Goal: Book appointment/travel/reservation

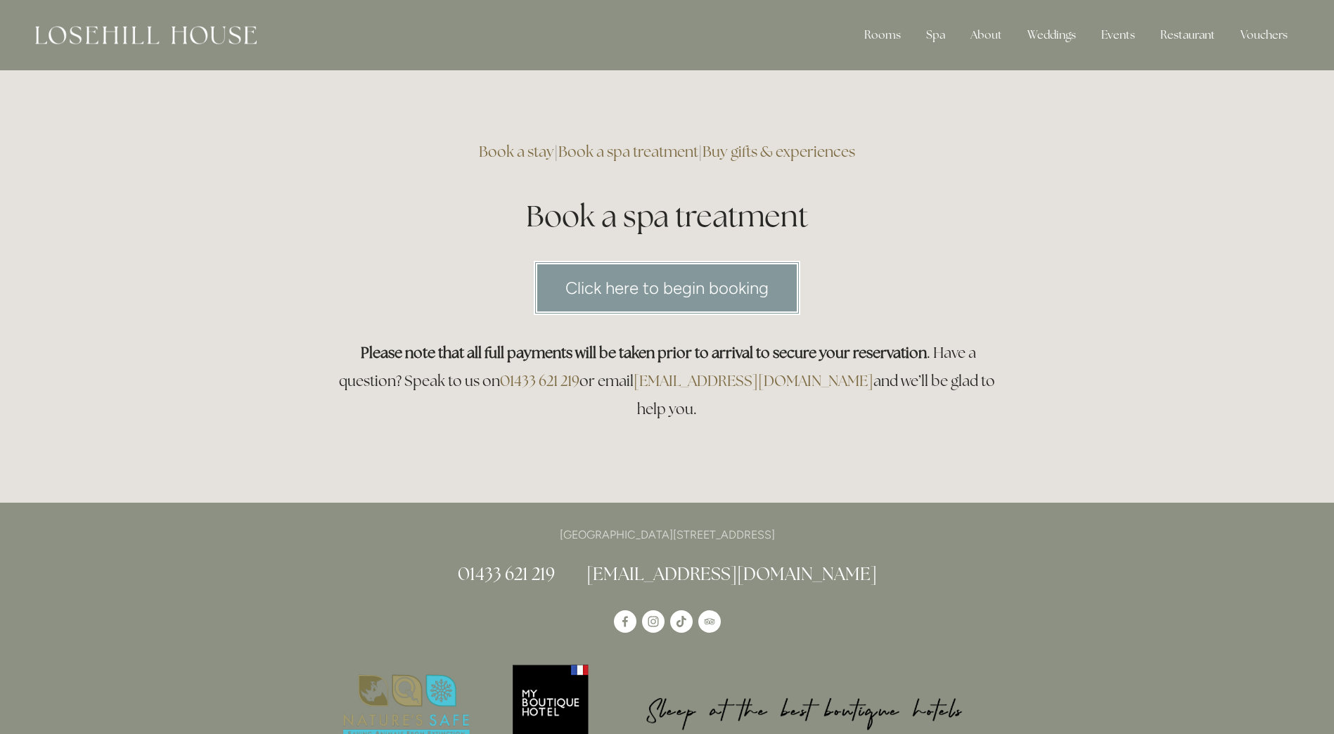
click at [706, 286] on link "Click here to begin booking" at bounding box center [667, 288] width 267 height 54
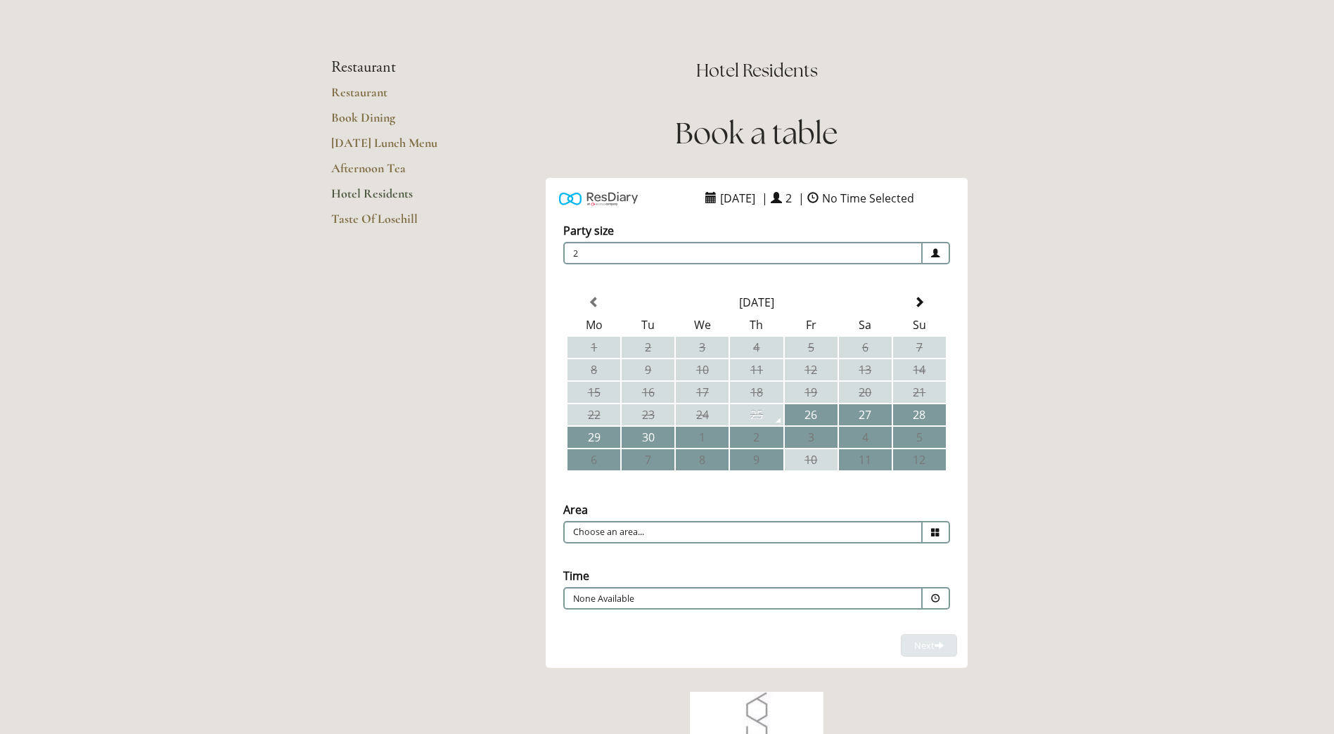
scroll to position [86, 0]
click at [922, 297] on span at bounding box center [919, 301] width 11 height 11
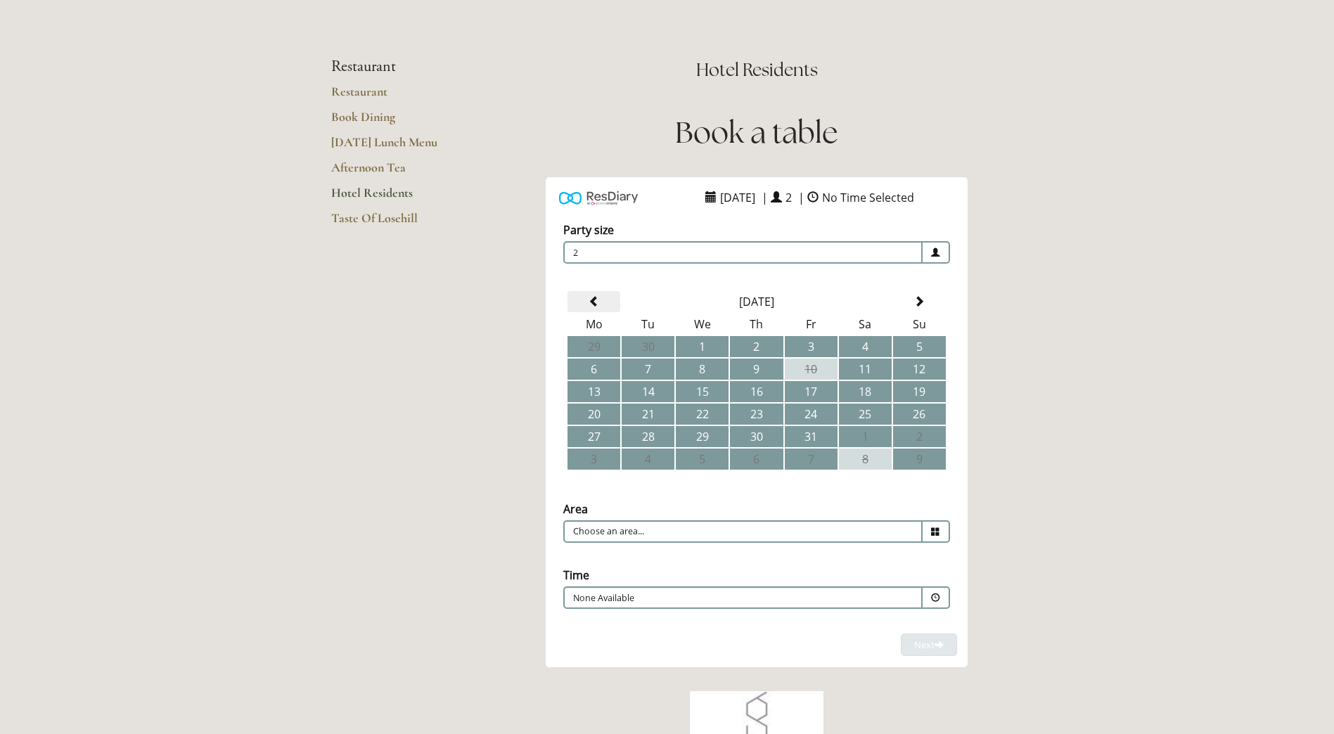
click at [597, 304] on span at bounding box center [594, 301] width 11 height 11
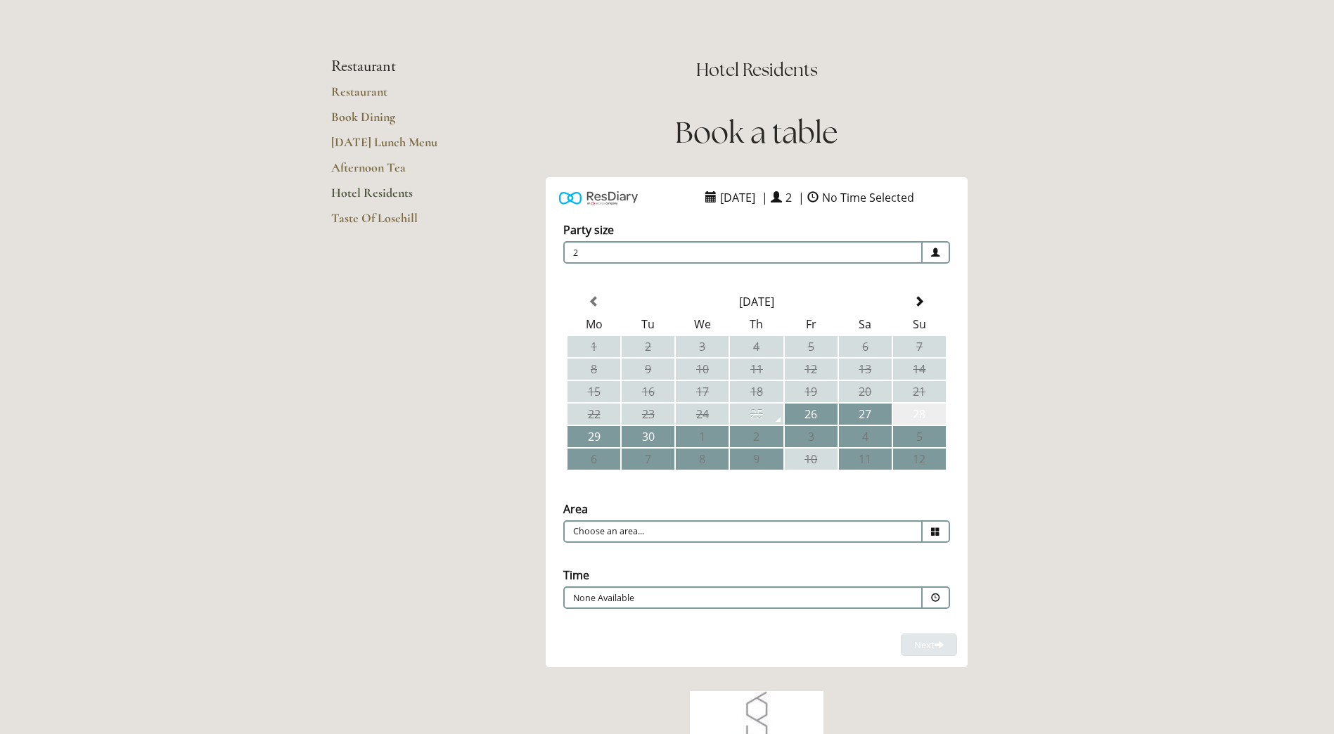
click at [907, 414] on td "28" at bounding box center [919, 414] width 53 height 21
click at [938, 528] on icon at bounding box center [935, 532] width 9 height 9
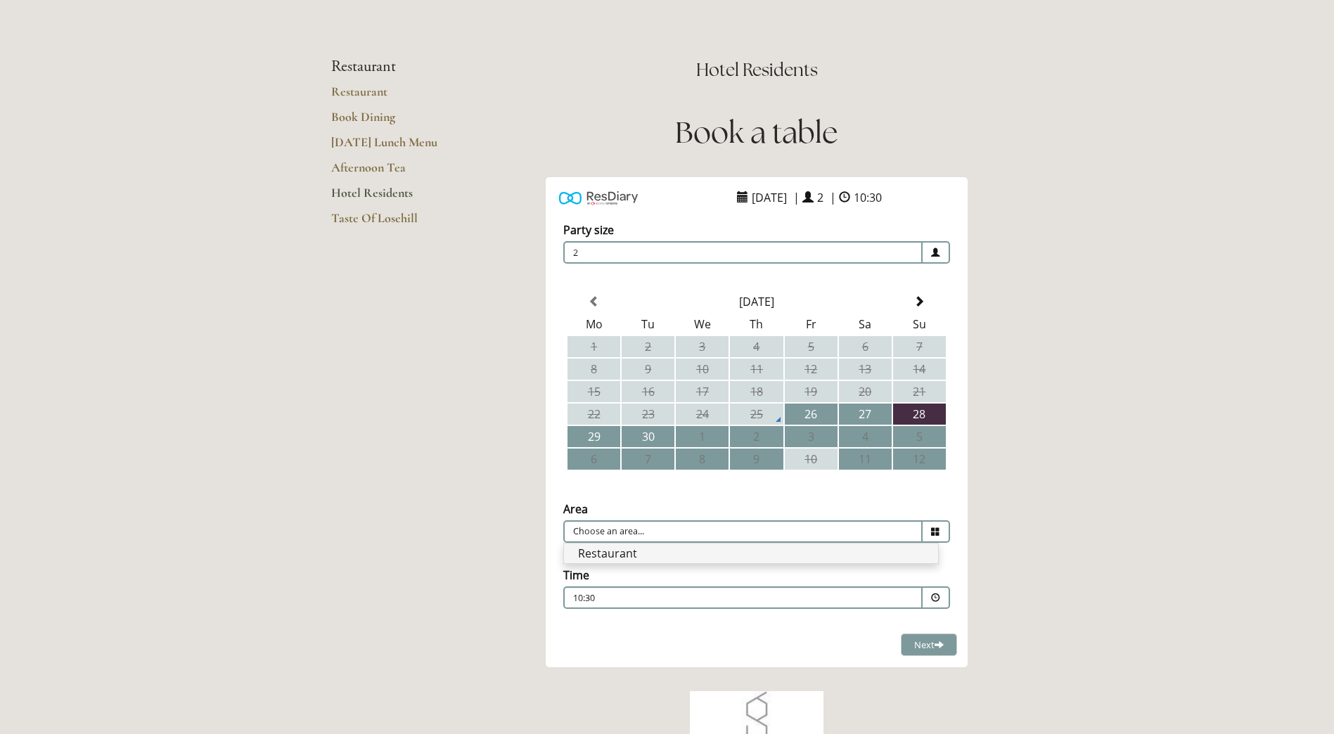
click at [764, 548] on li "Restaurant" at bounding box center [751, 554] width 374 height 20
type input "Restaurant"
click at [932, 598] on span at bounding box center [935, 598] width 9 height 9
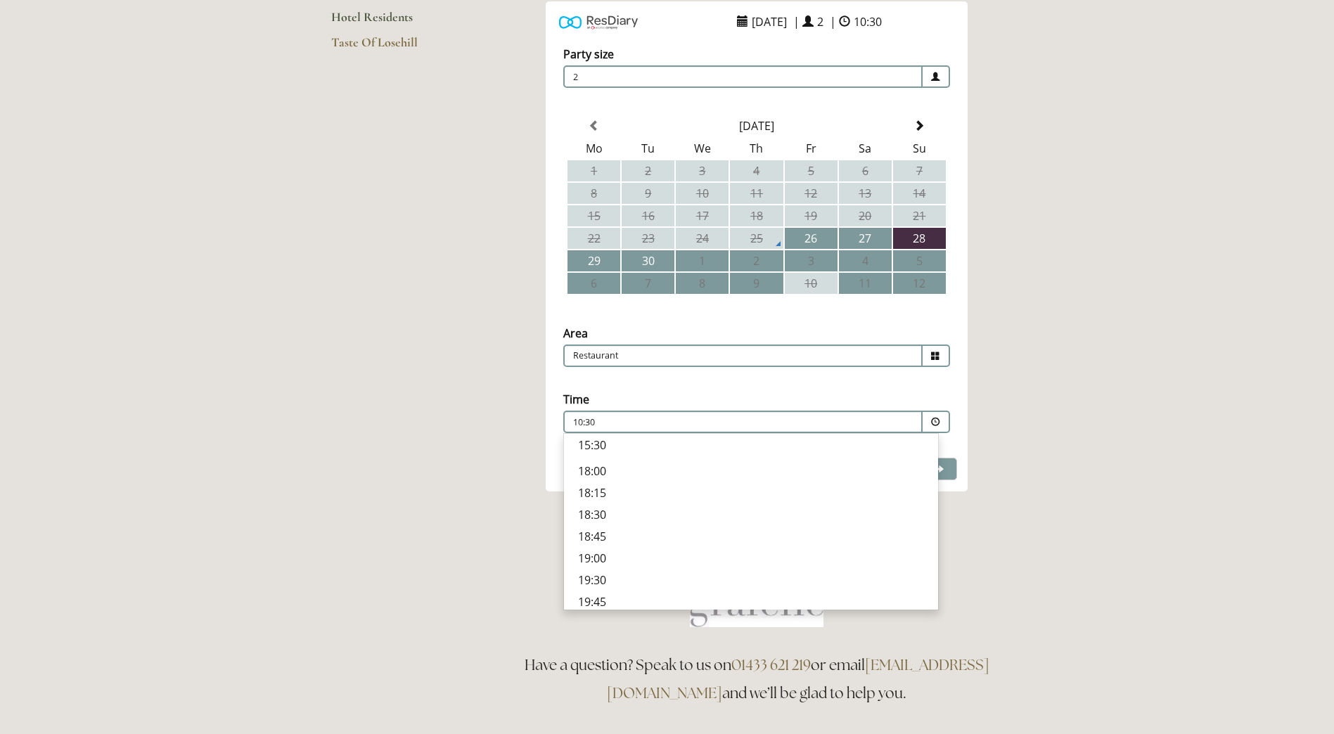
scroll to position [422, 0]
click at [597, 553] on p "19:00" at bounding box center [751, 557] width 346 height 15
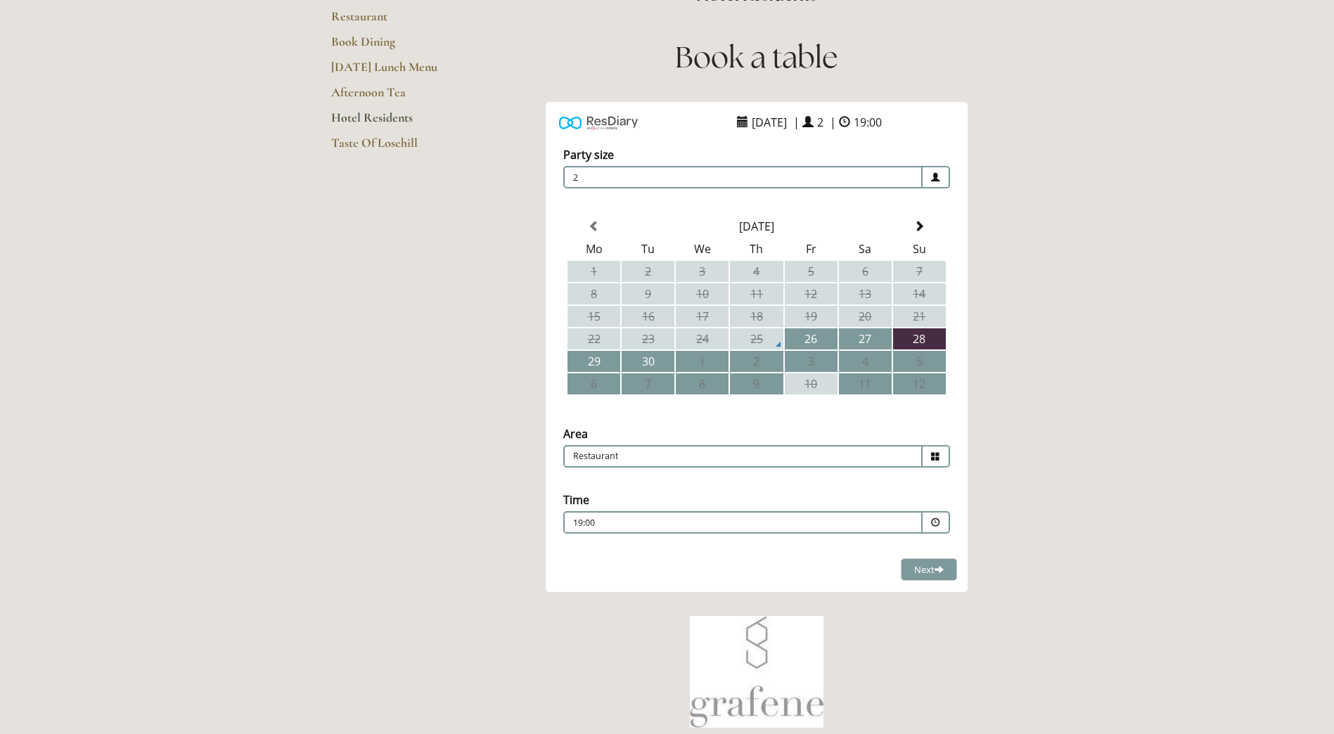
scroll to position [160, 0]
click at [924, 568] on span "Next" at bounding box center [930, 570] width 30 height 13
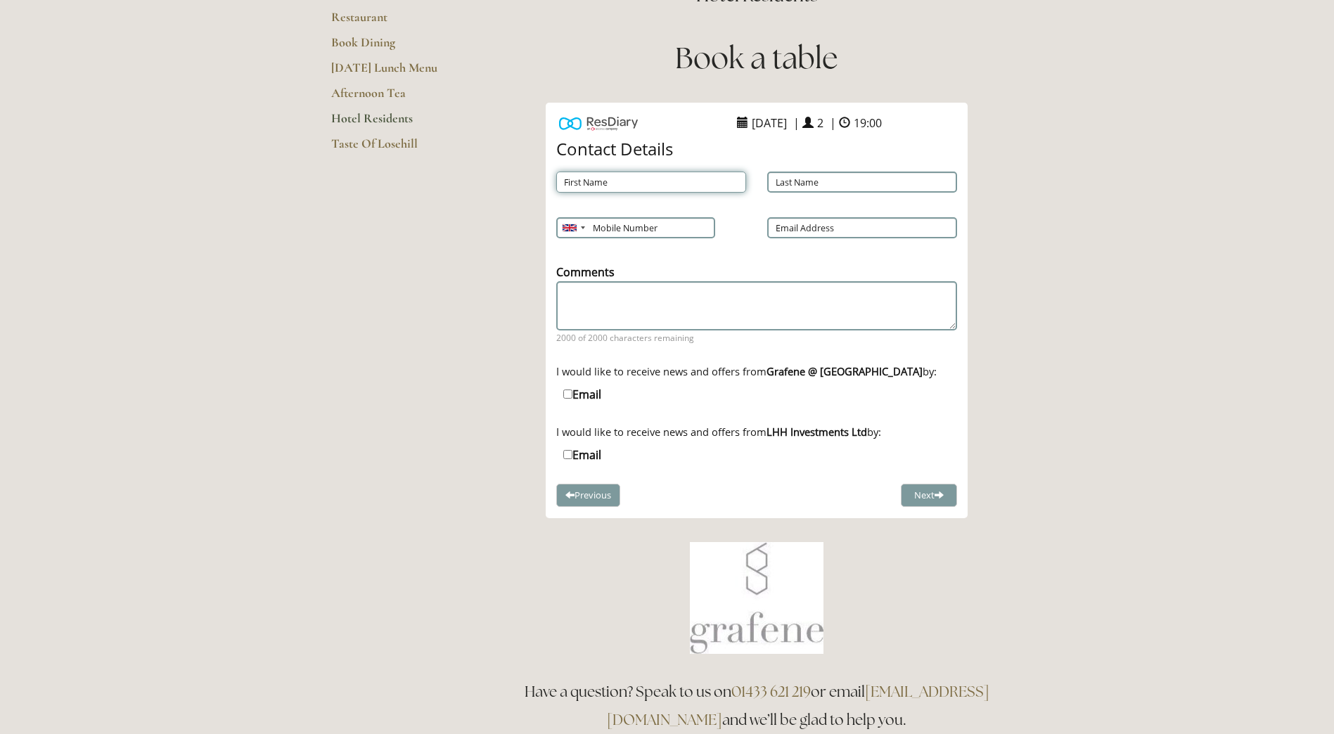
click at [616, 185] on input "First Name" at bounding box center [651, 182] width 190 height 21
type input "Mark"
type input "Greatorex-Davies"
type input "07714996010"
type input "mark.g.davies@outlook.com"
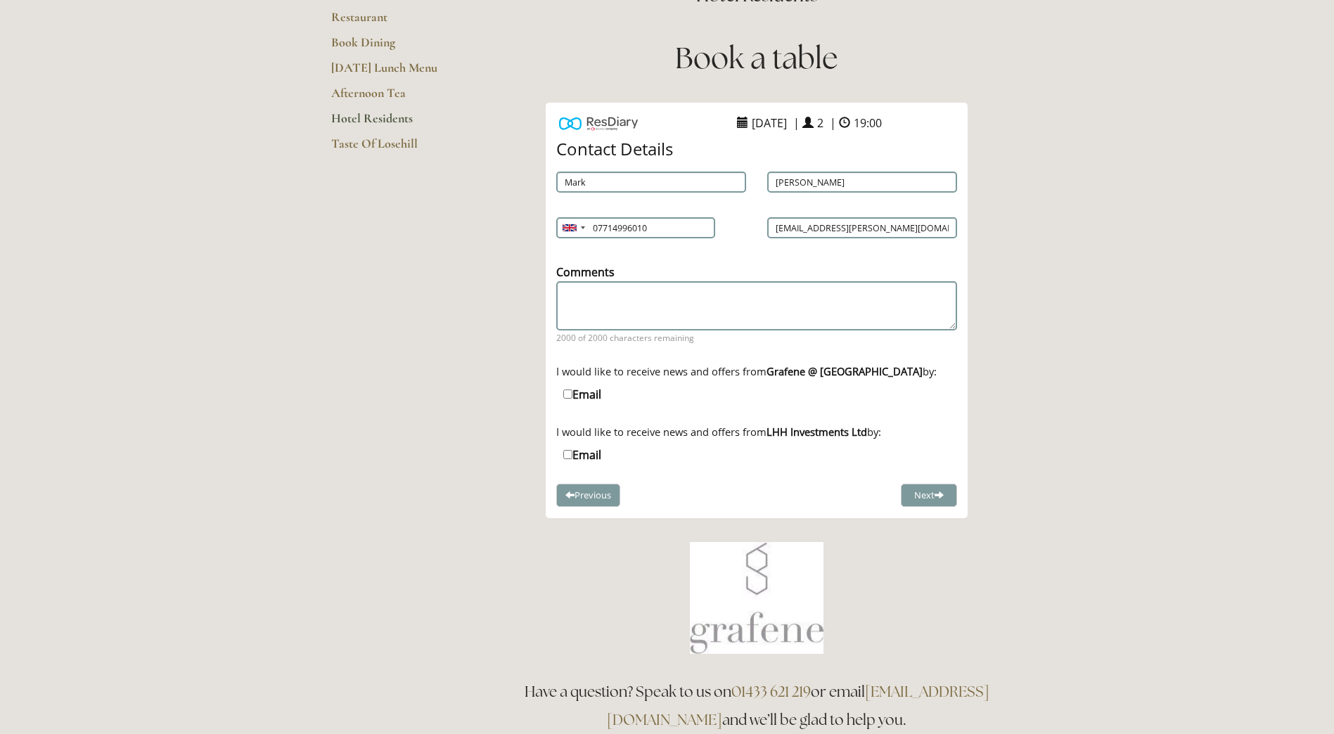
click at [645, 438] on div "I would like to receive news and offers from LHH Investments Ltd by:" at bounding box center [756, 432] width 401 height 14
click at [933, 496] on button "Next" at bounding box center [929, 495] width 56 height 23
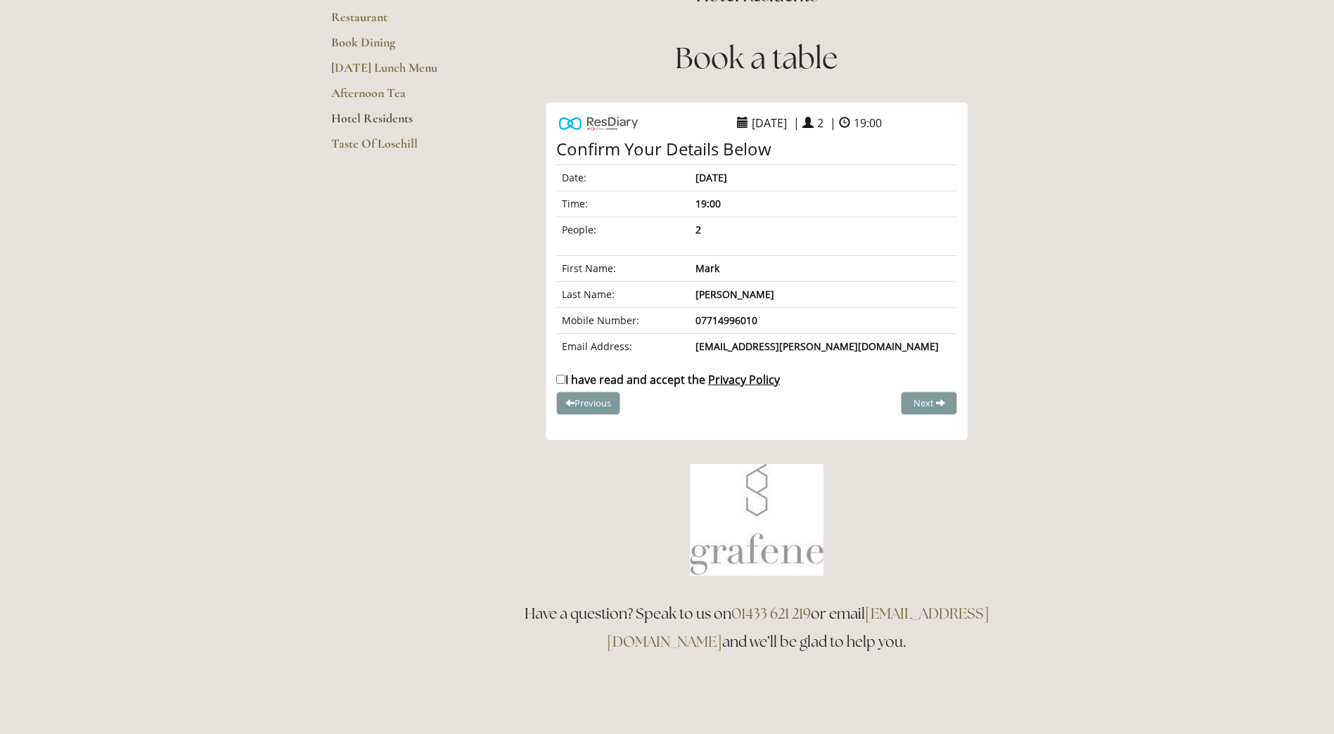
click at [562, 380] on input "I have read and accept the Privacy Policy" at bounding box center [560, 379] width 9 height 9
checkbox input "true"
click at [895, 407] on span "Complete Booking" at bounding box center [898, 403] width 77 height 13
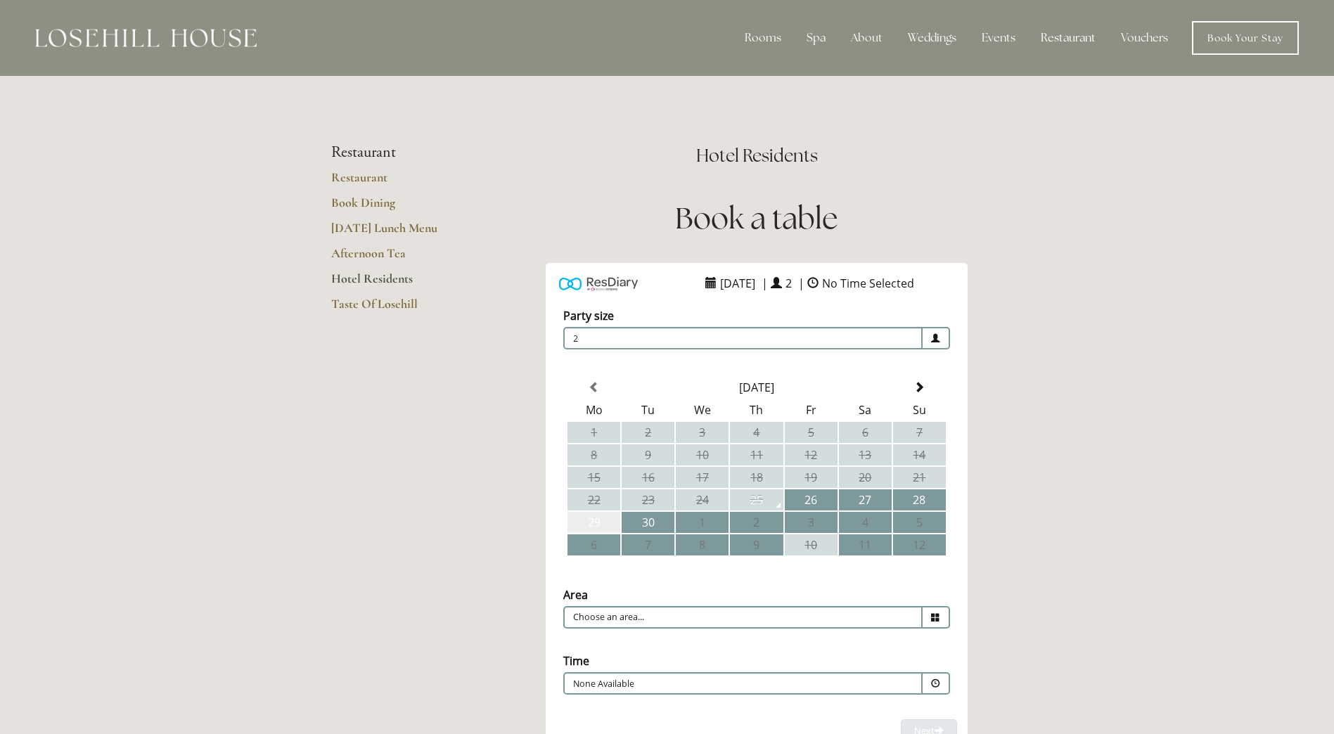
click at [608, 526] on td "29" at bounding box center [594, 522] width 53 height 21
click at [941, 614] on span at bounding box center [936, 617] width 27 height 23
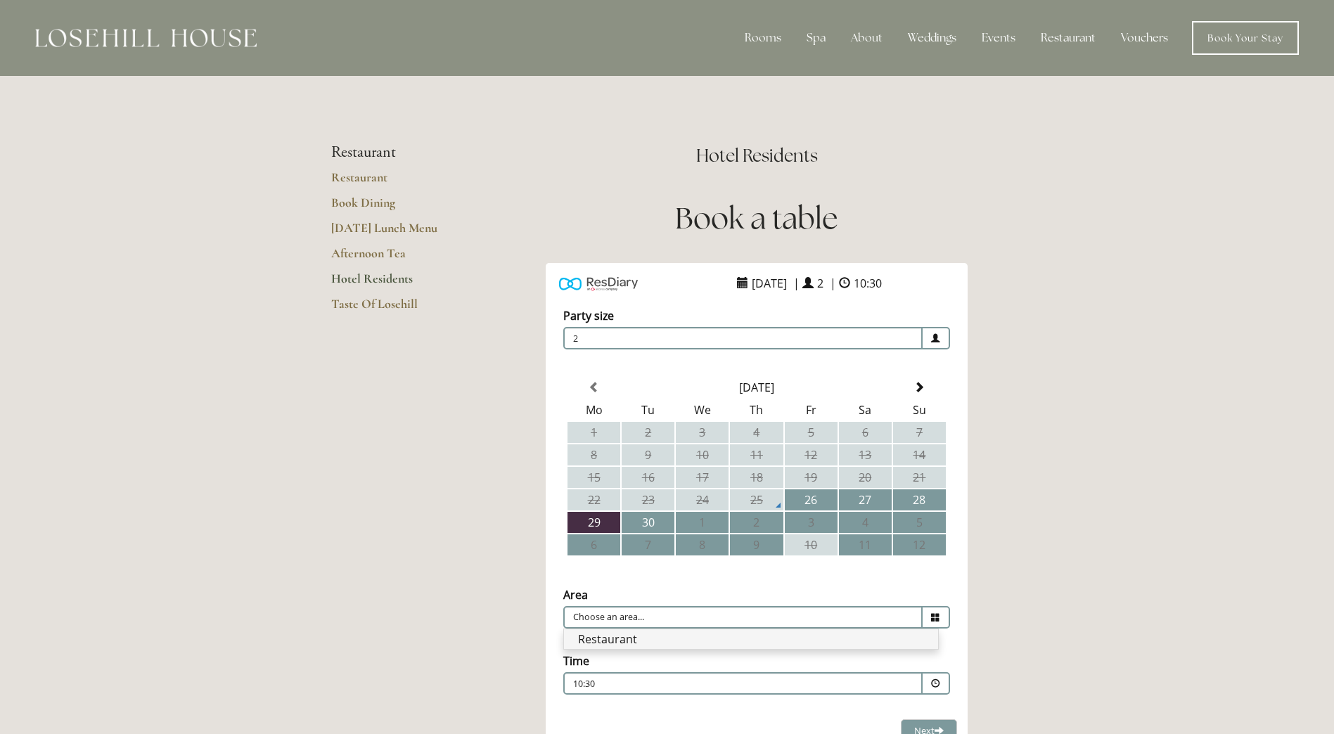
click at [665, 639] on li "Restaurant" at bounding box center [751, 640] width 374 height 20
type input "Restaurant"
click at [936, 687] on span at bounding box center [935, 684] width 9 height 9
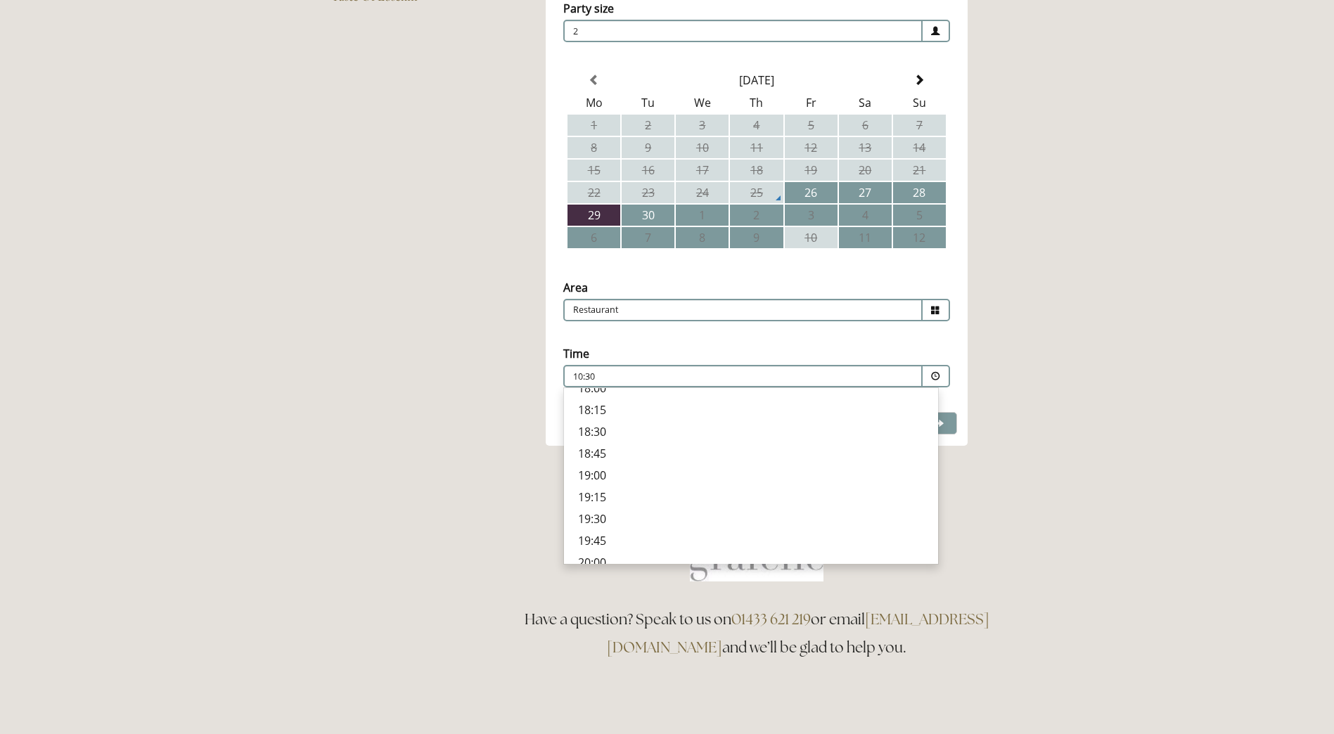
scroll to position [481, 0]
click at [602, 518] on p "19:30" at bounding box center [751, 518] width 346 height 15
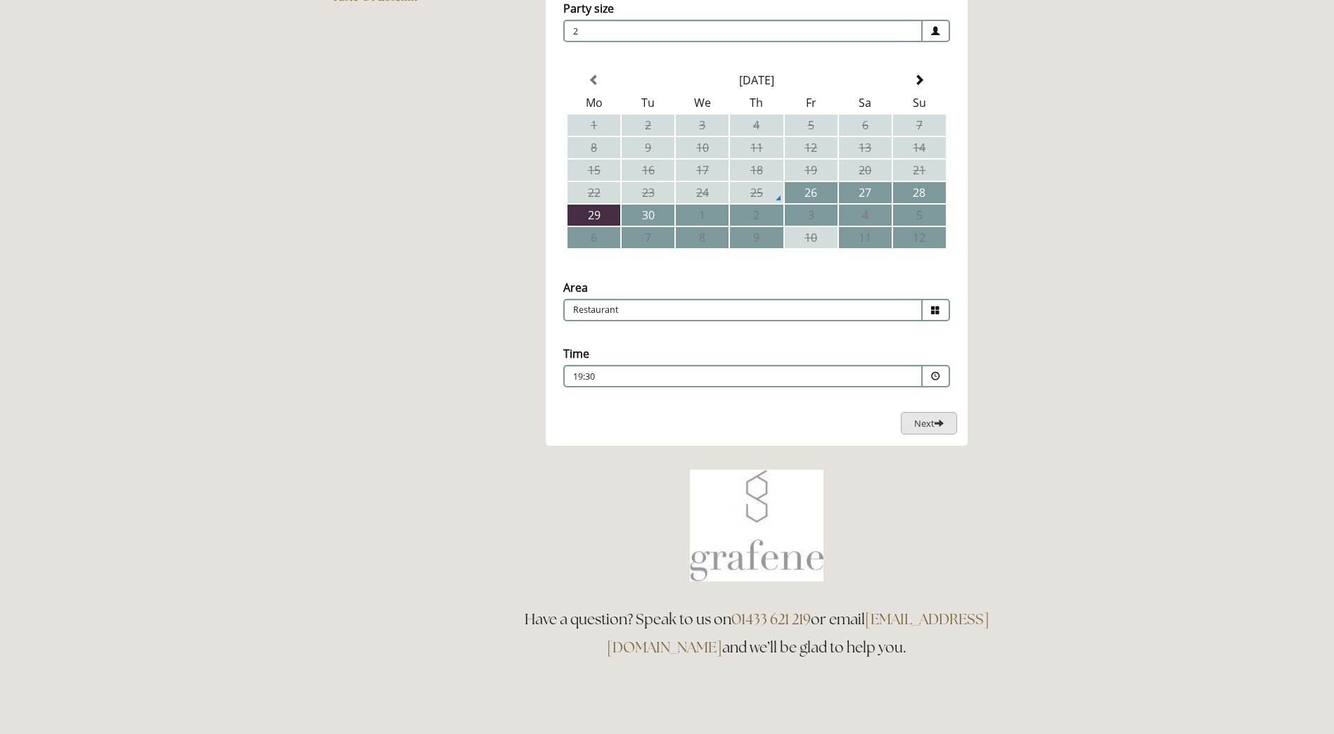
click at [933, 426] on span "Next" at bounding box center [930, 423] width 30 height 13
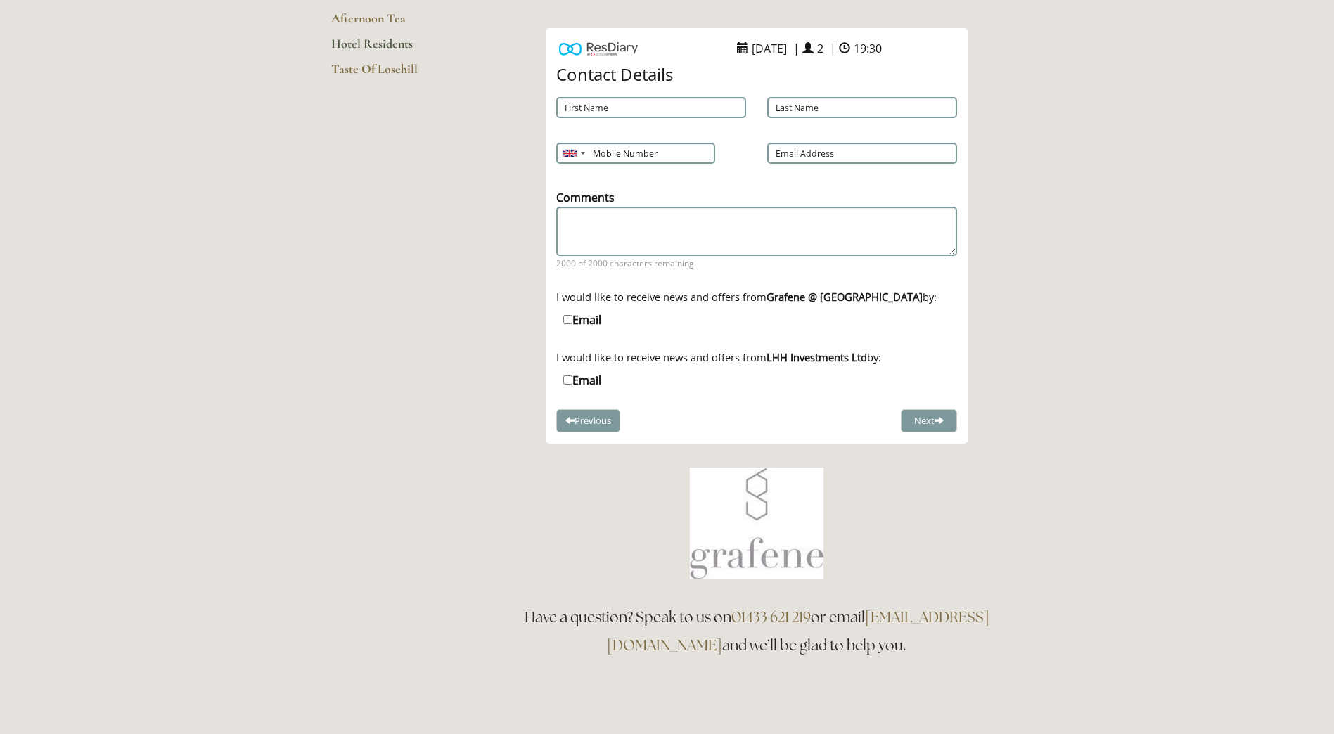
scroll to position [227, 0]
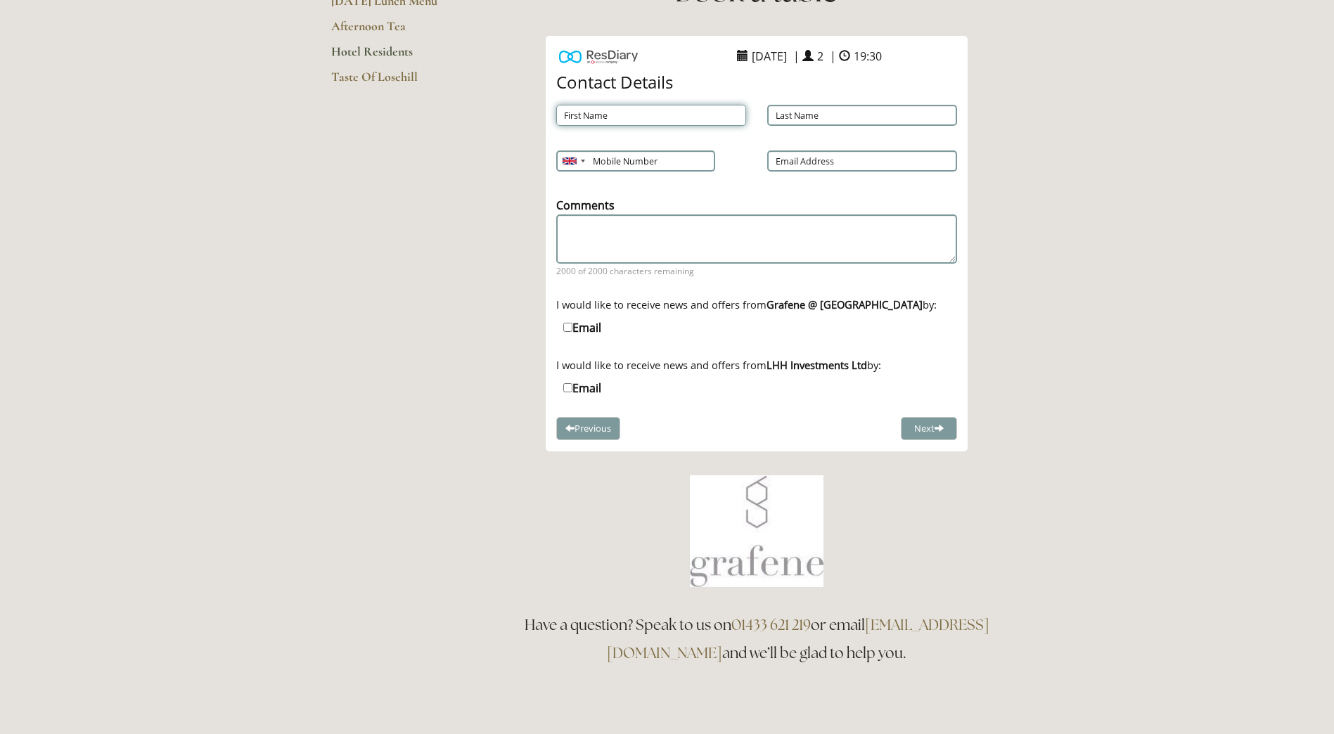
click at [638, 110] on input "First Name" at bounding box center [651, 115] width 190 height 21
type input "Mark"
type input "Greatorex-Davies"
type input "07714996010"
type input "mark.g.davies@outlook.com"
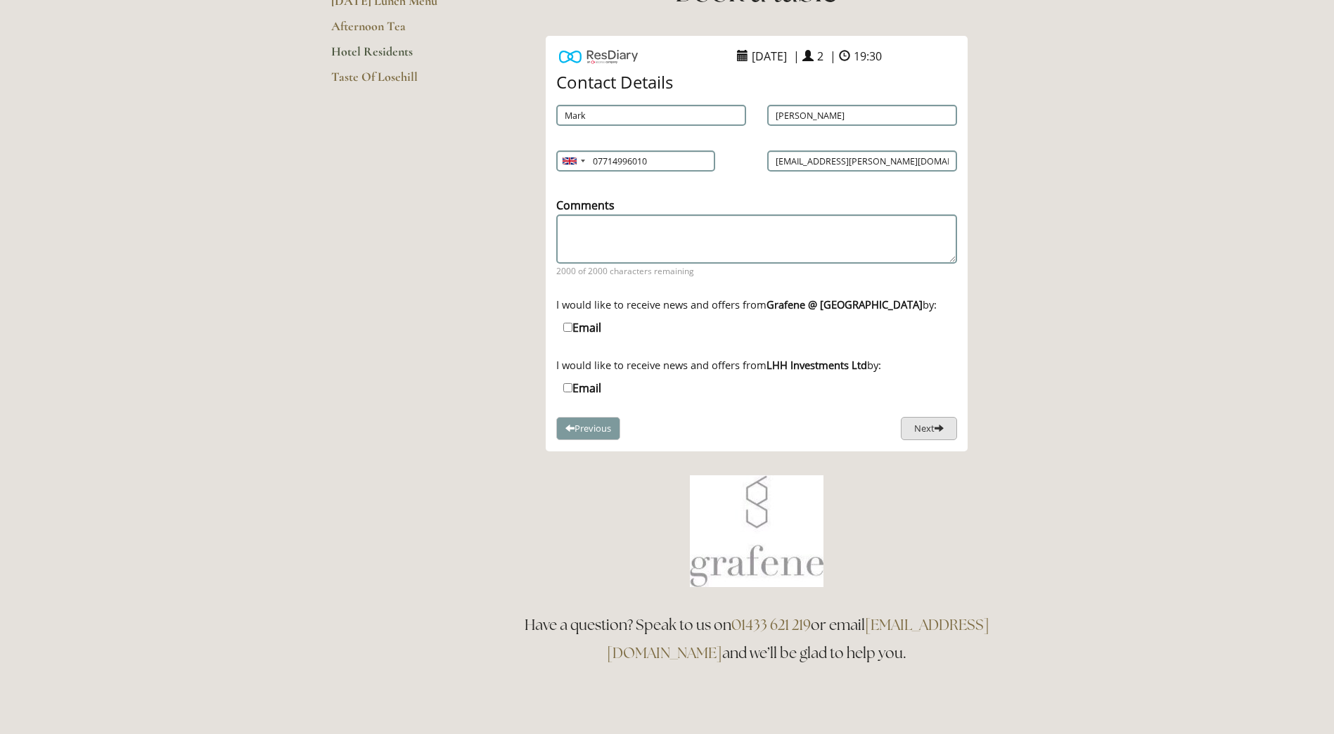
click at [929, 429] on button "Next" at bounding box center [929, 428] width 56 height 23
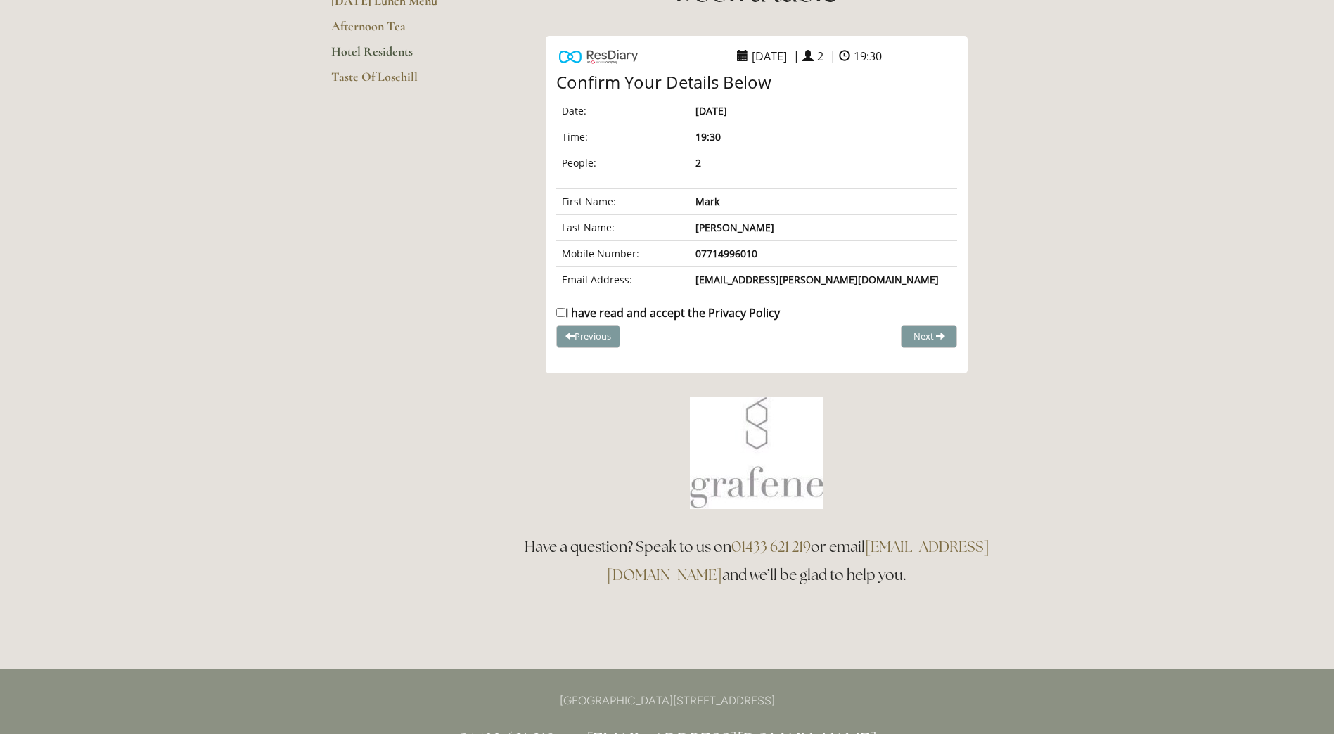
click at [563, 311] on input "I have read and accept the Privacy Policy" at bounding box center [560, 312] width 9 height 9
checkbox input "true"
click at [907, 339] on span "Complete Booking" at bounding box center [898, 336] width 77 height 13
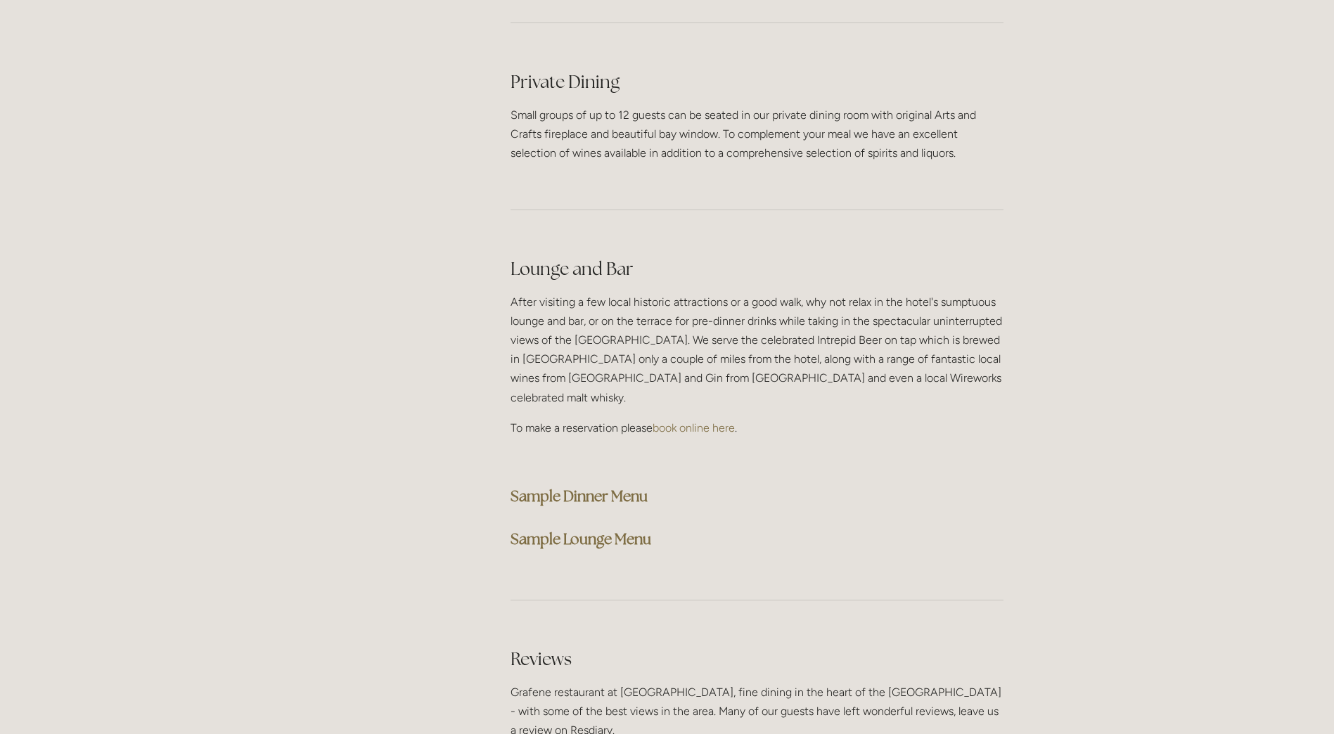
scroll to position [3541, 0]
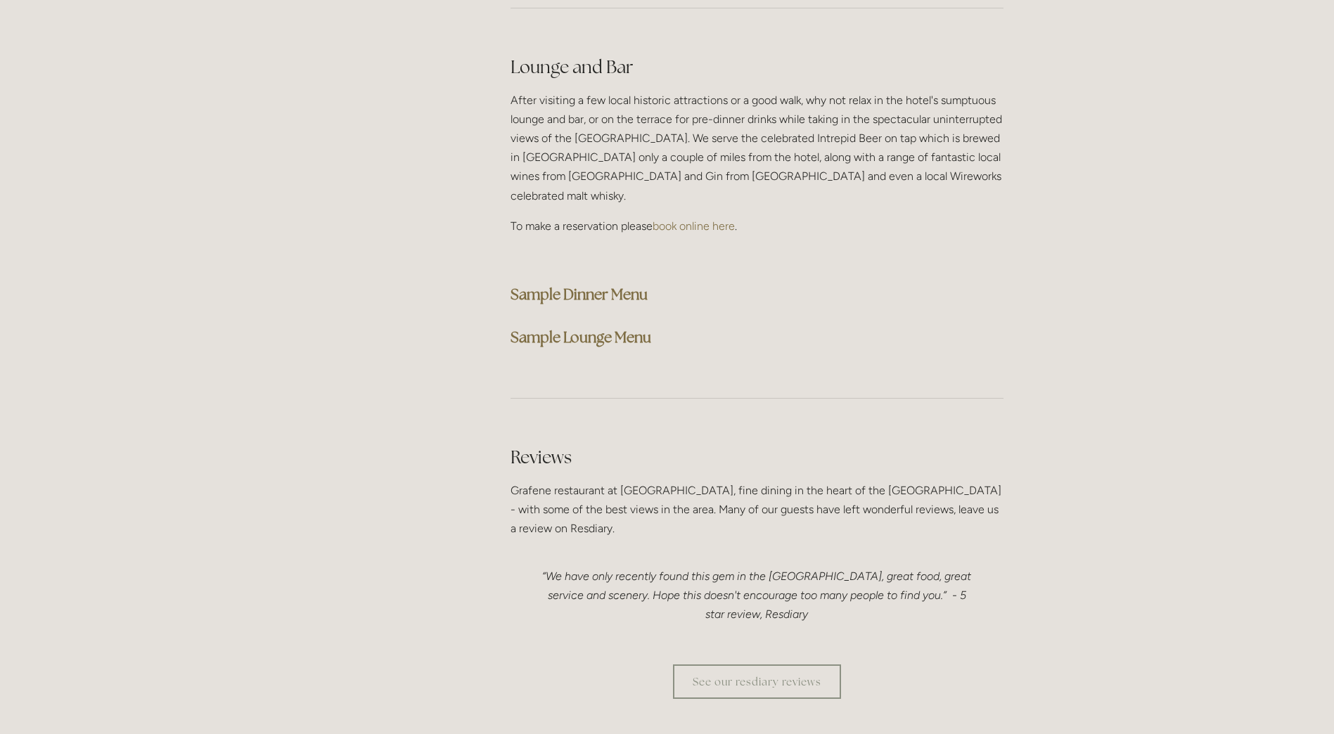
click at [589, 285] on strong "Sample Dinner Menu" at bounding box center [579, 294] width 137 height 19
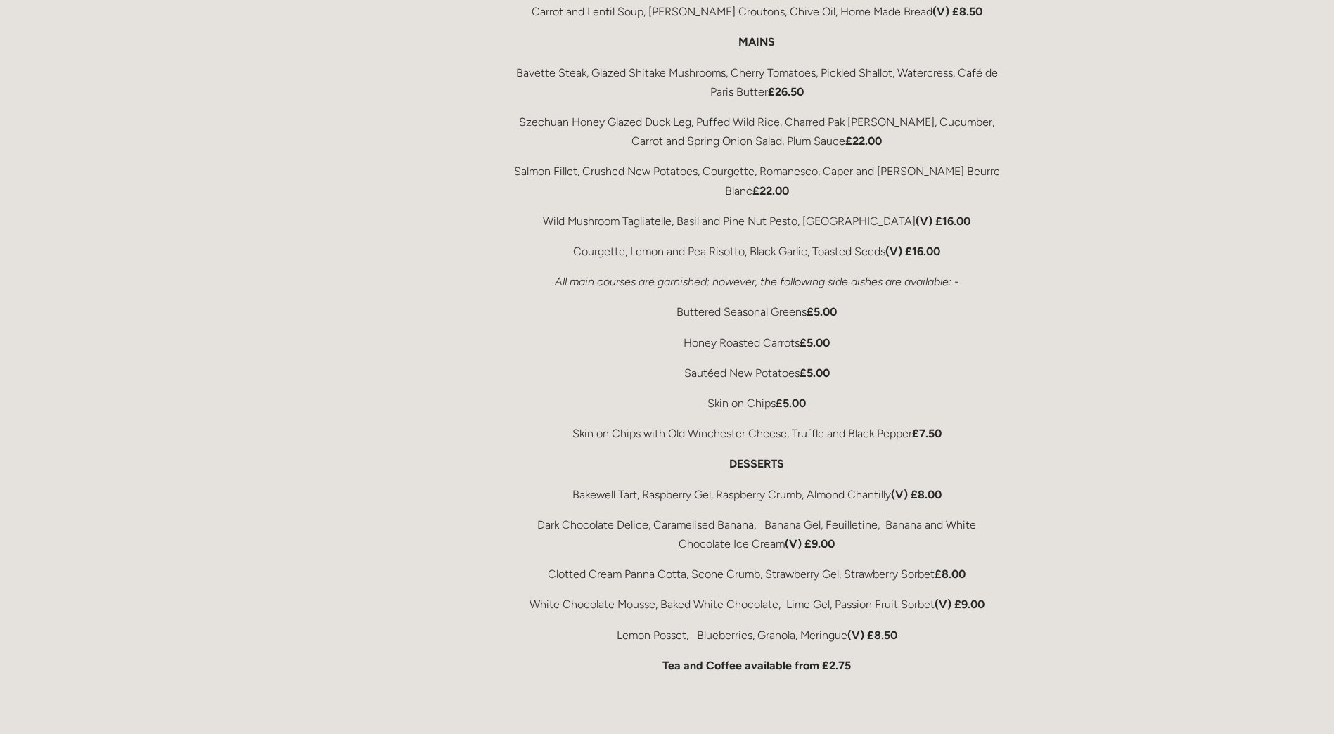
scroll to position [2592, 0]
